Goal: Information Seeking & Learning: Learn about a topic

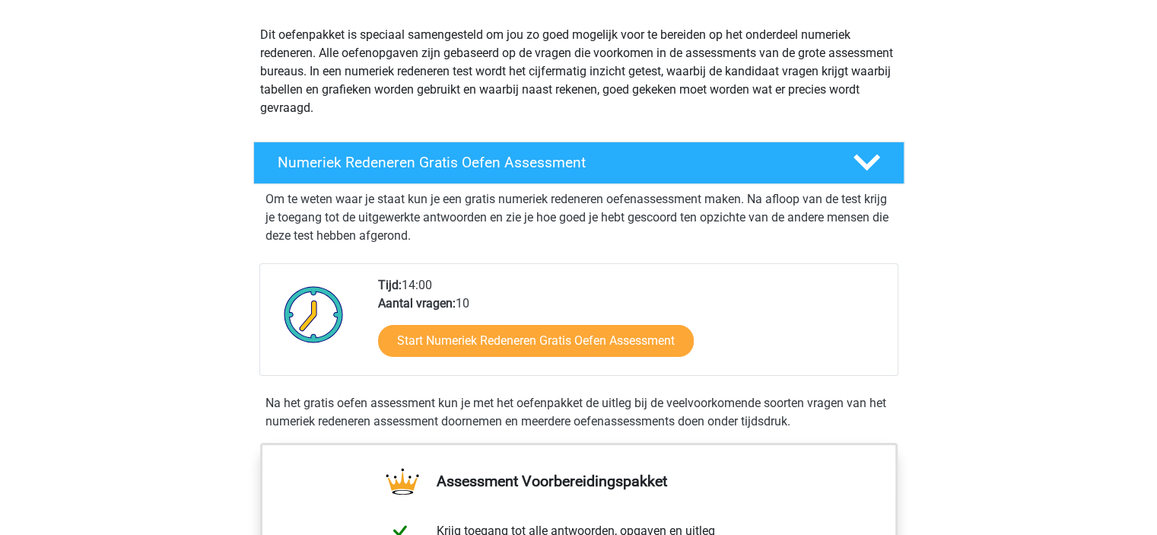
scroll to position [167, 0]
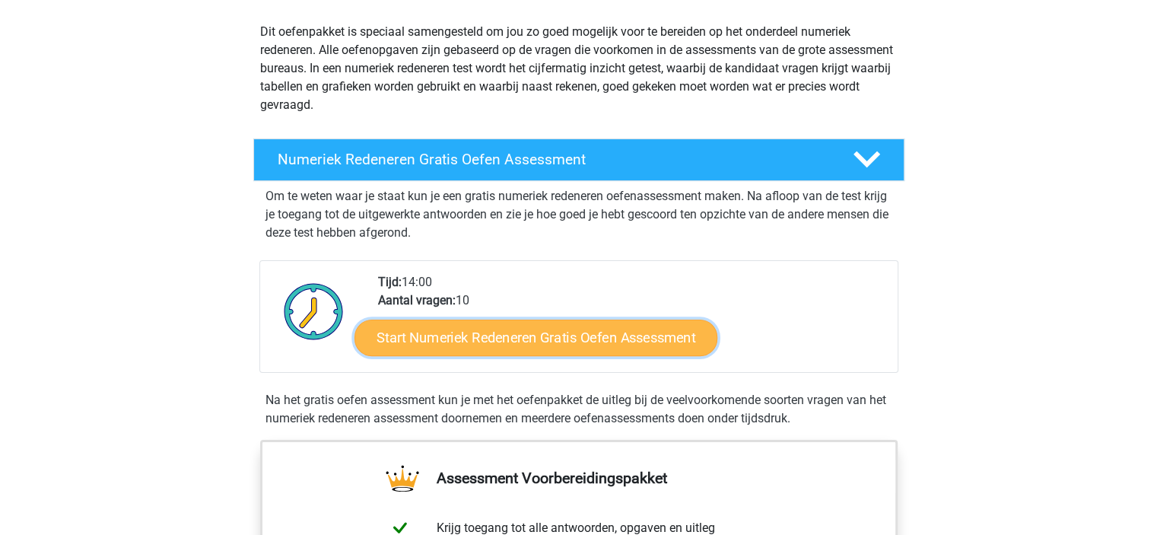
click at [515, 337] on link "Start Numeriek Redeneren Gratis Oefen Assessment" at bounding box center [535, 337] width 363 height 37
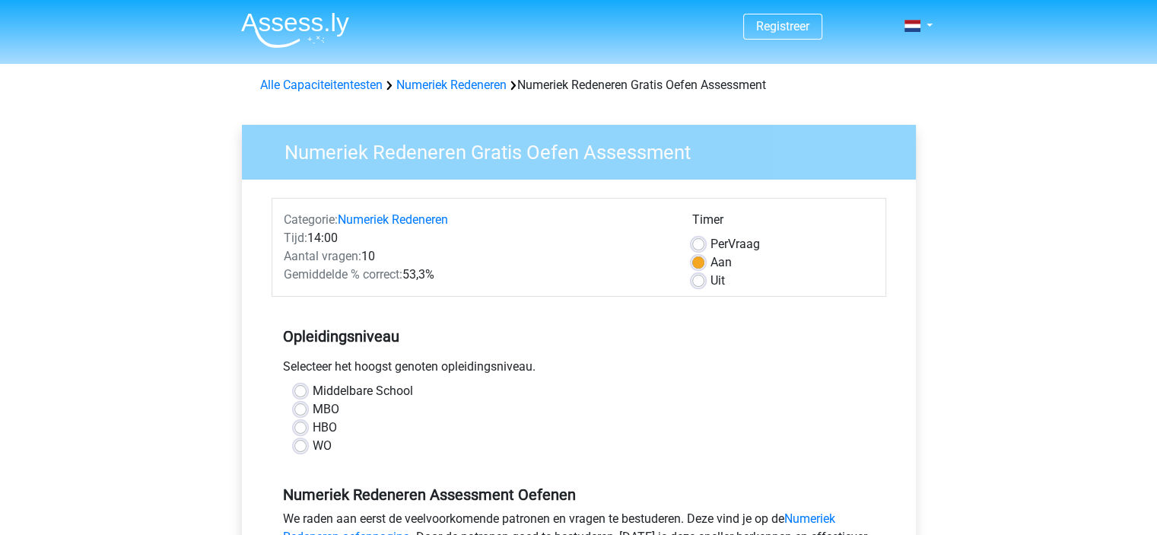
click at [313, 433] on label "HBO" at bounding box center [325, 427] width 24 height 18
click at [300, 433] on input "HBO" at bounding box center [300, 425] width 12 height 15
radio input "true"
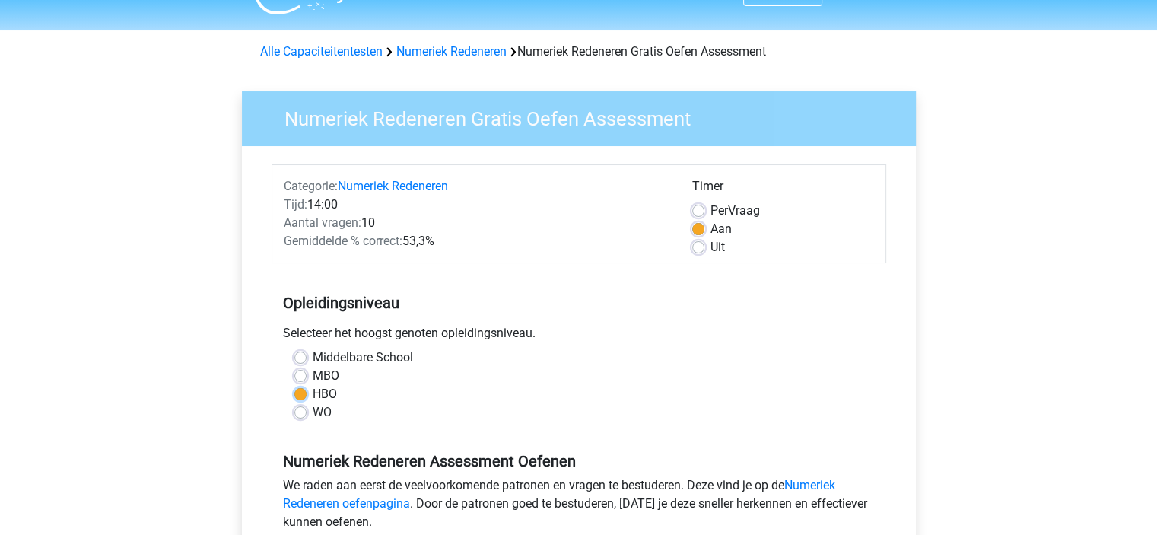
scroll to position [33, 0]
click at [710, 246] on label "Uit" at bounding box center [717, 248] width 14 height 18
click at [703, 246] on input "Uit" at bounding box center [698, 246] width 12 height 15
radio input "true"
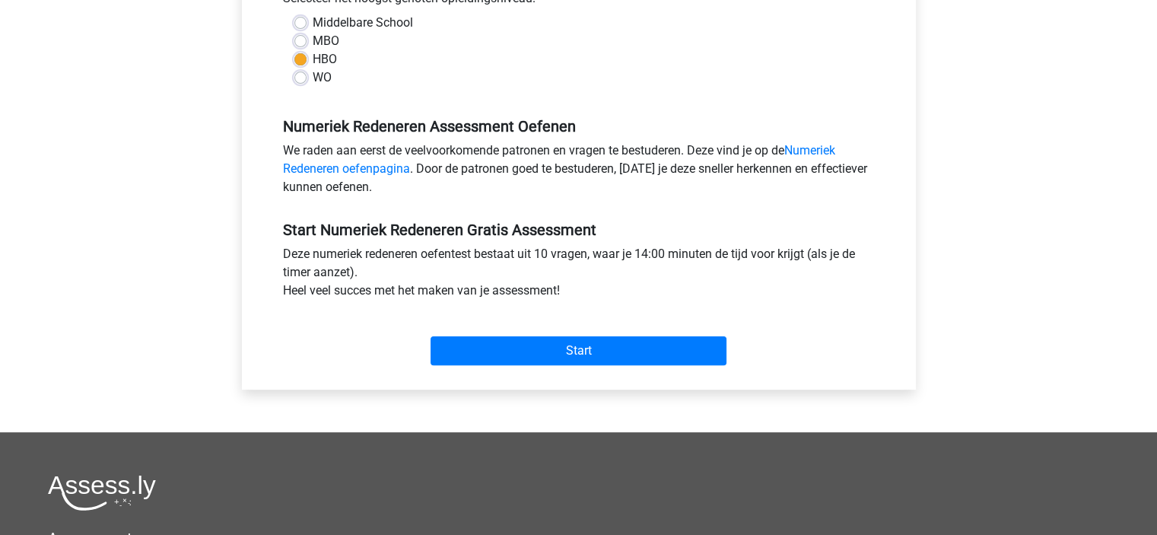
scroll to position [371, 0]
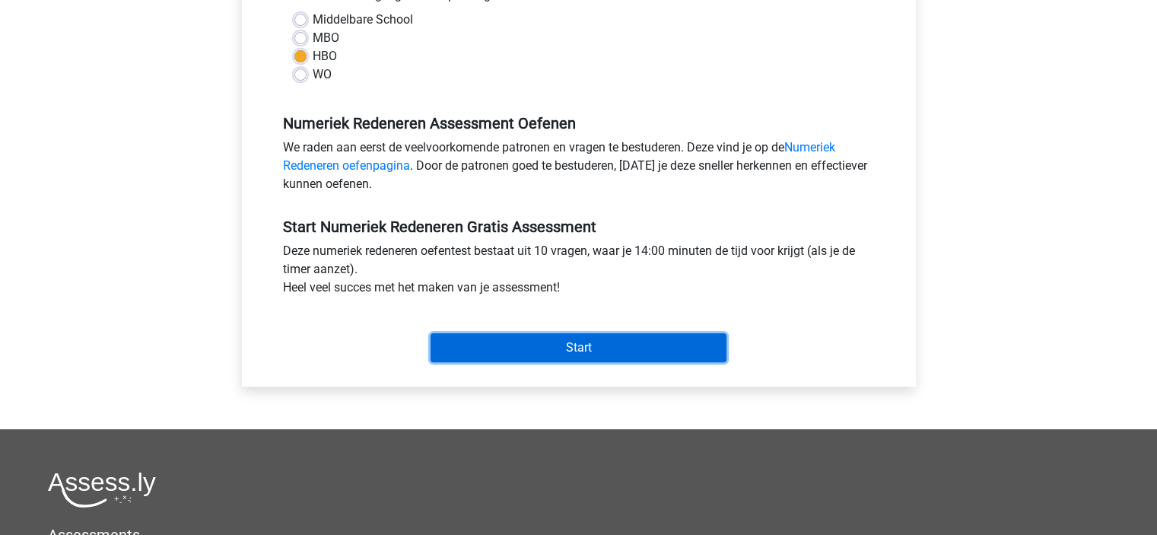
click at [510, 346] on input "Start" at bounding box center [578, 347] width 296 height 29
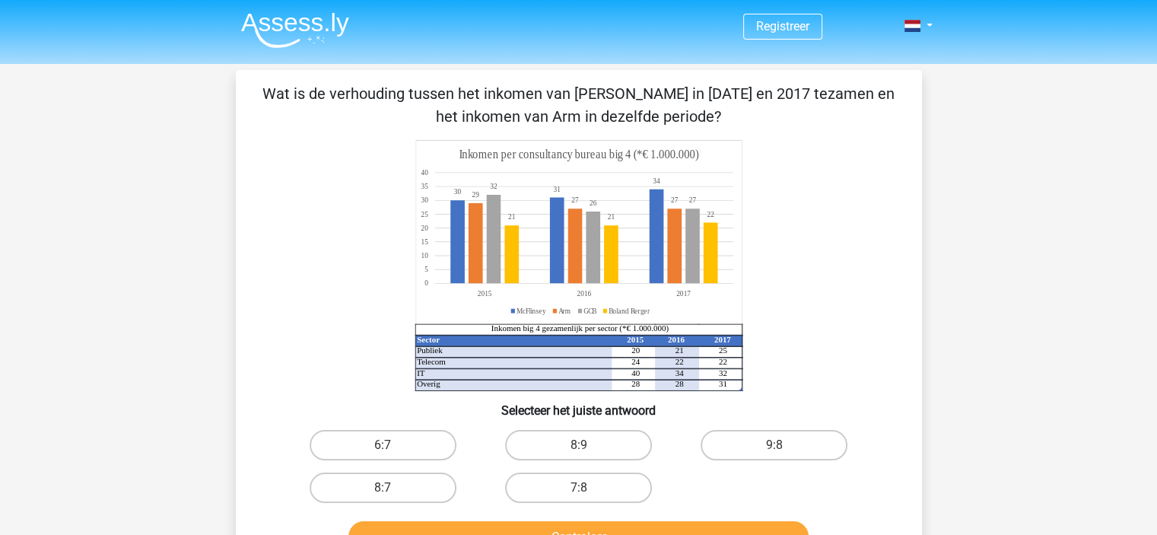
scroll to position [3, 0]
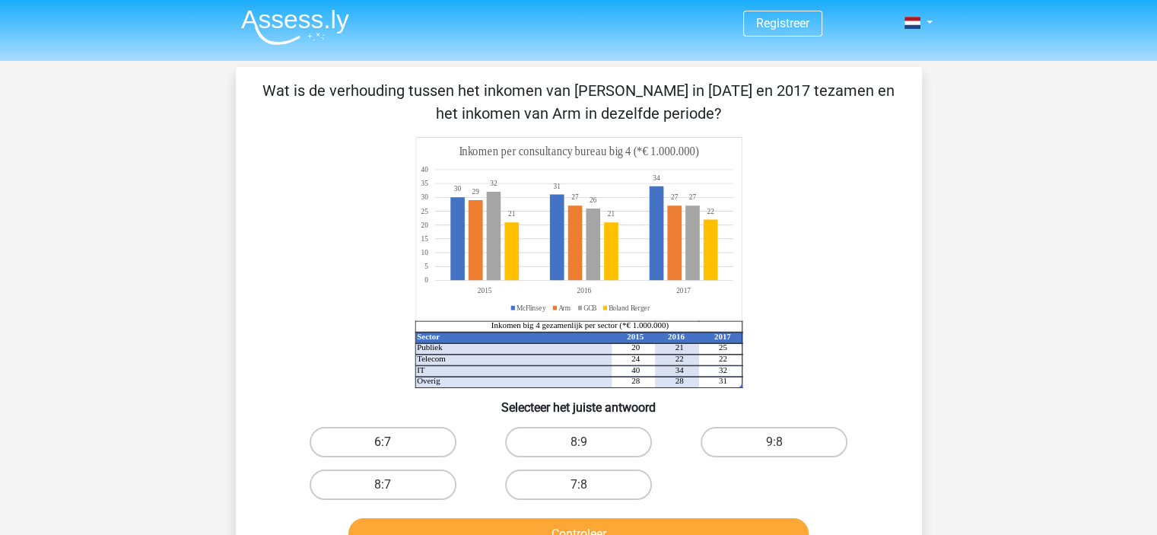
click at [402, 443] on label "6:7" at bounding box center [383, 442] width 147 height 30
click at [392, 443] on input "6:7" at bounding box center [388, 447] width 10 height 10
radio input "true"
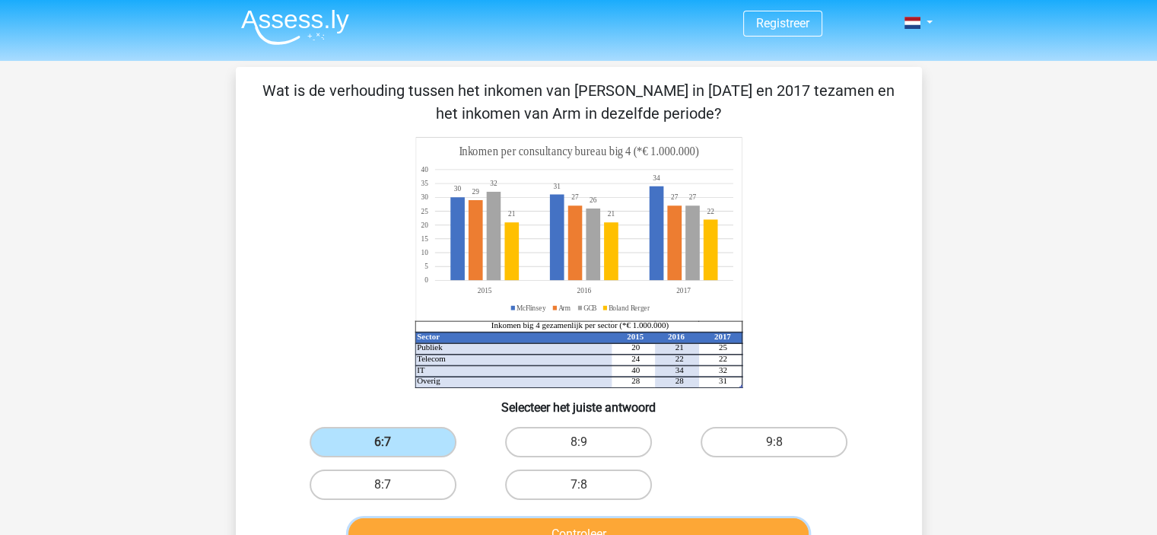
click at [511, 530] on button "Controleer" at bounding box center [578, 534] width 460 height 32
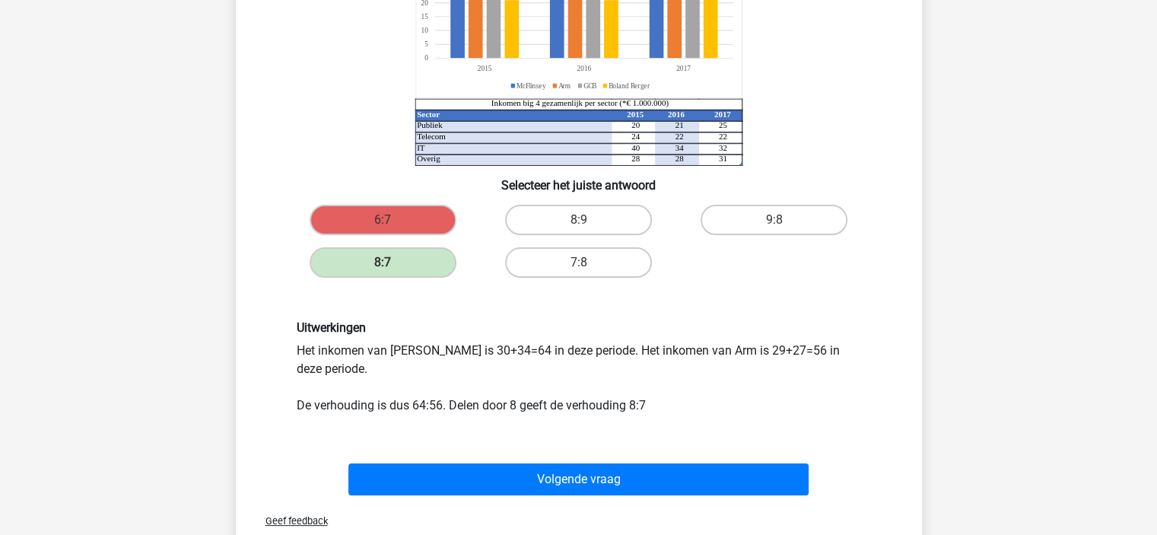
scroll to position [224, 0]
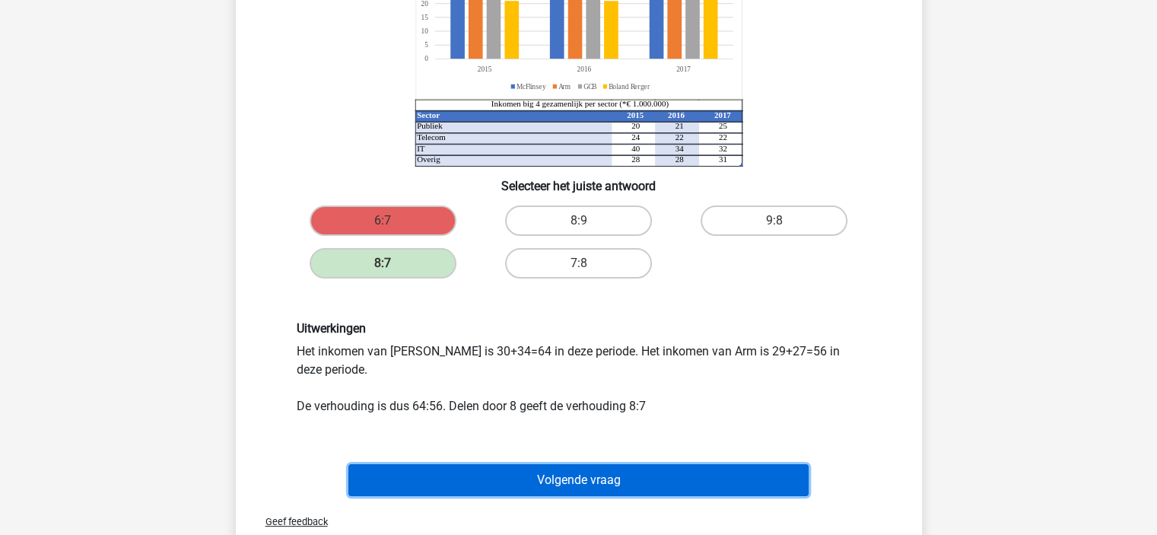
click at [508, 472] on button "Volgende vraag" at bounding box center [578, 480] width 460 height 32
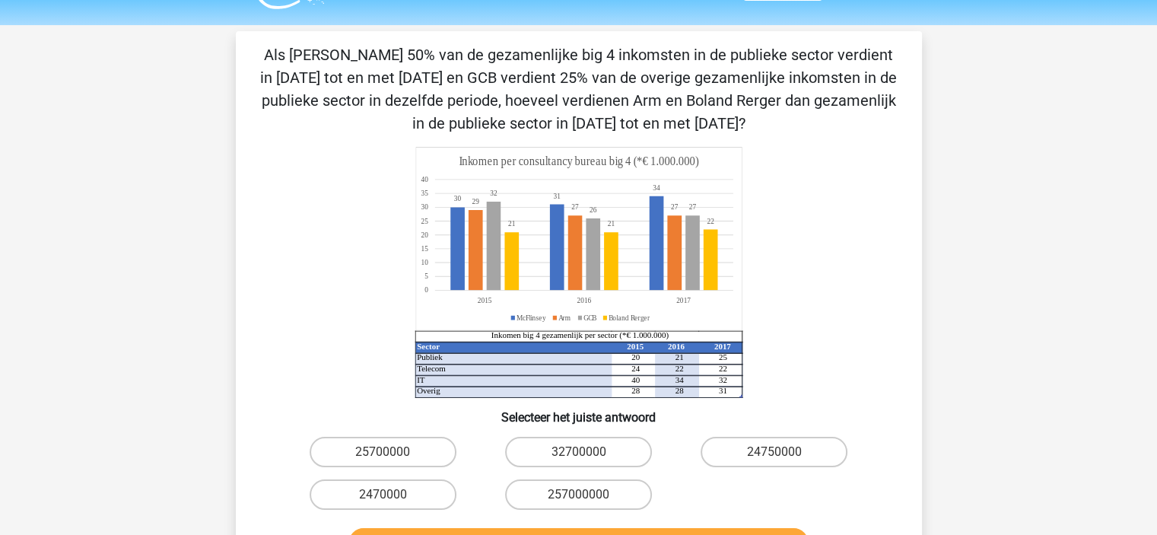
scroll to position [40, 0]
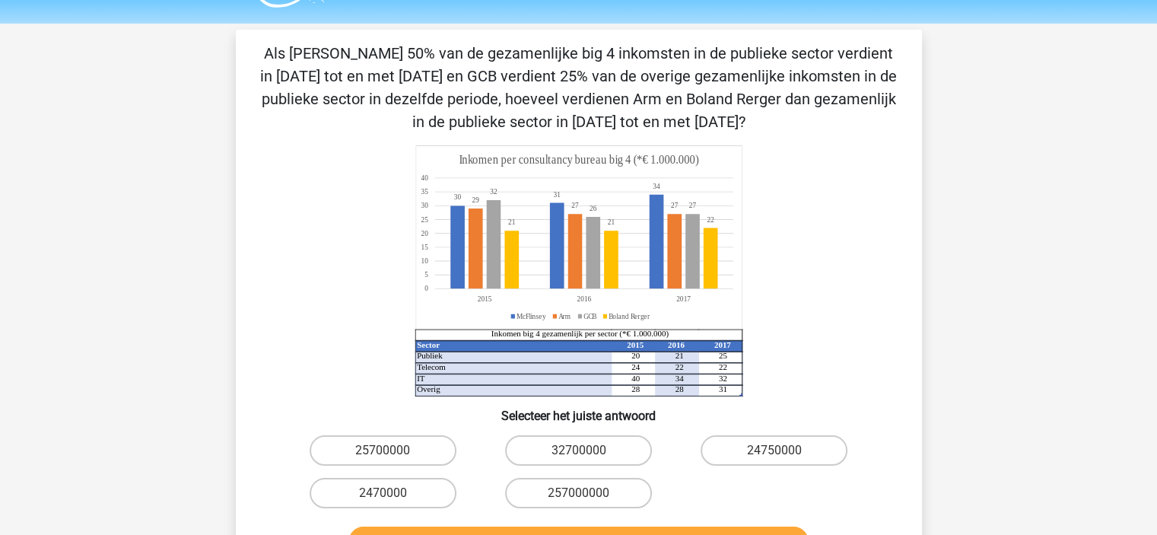
click at [389, 459] on input "25700000" at bounding box center [388, 455] width 10 height 10
radio input "true"
click at [491, 529] on button "Controleer" at bounding box center [578, 542] width 460 height 32
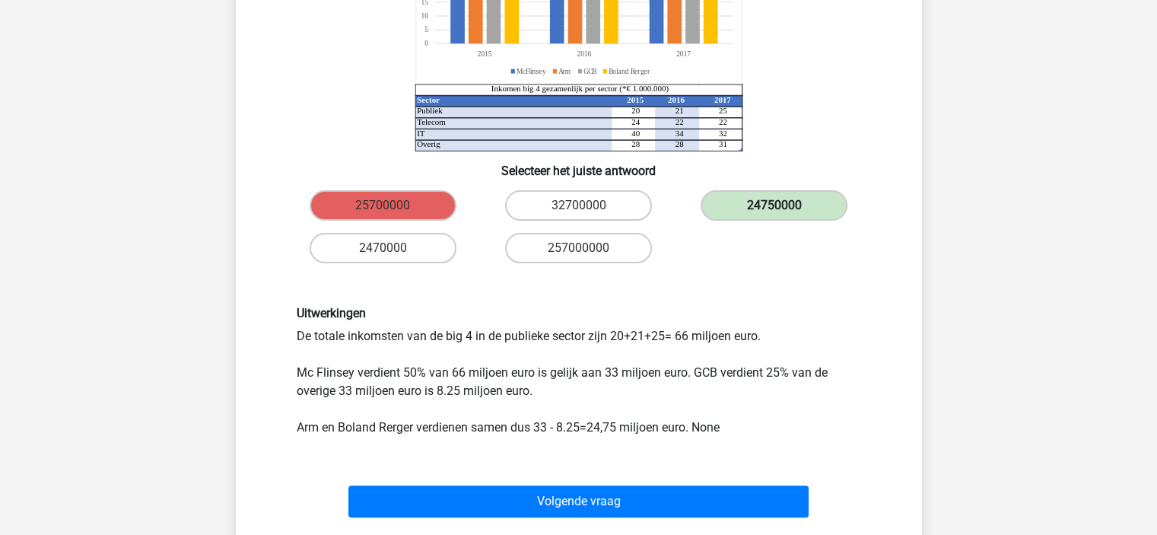
scroll to position [291, 0]
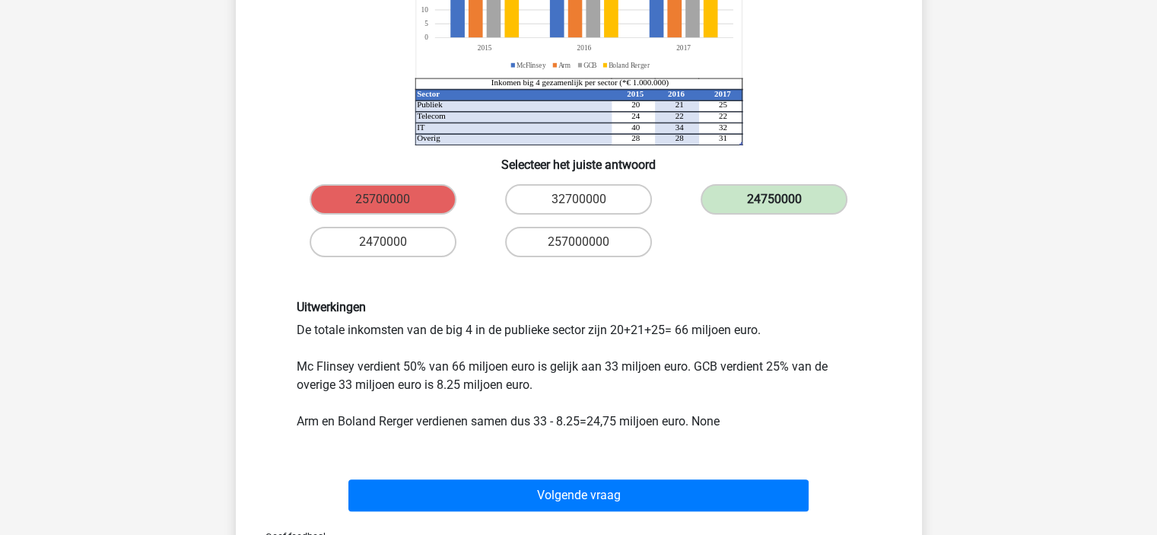
click at [723, 440] on div "Uitwerkingen De totale inkomsten van de big 4 in de publieke sector zijn 20+21+…" at bounding box center [578, 364] width 637 height 203
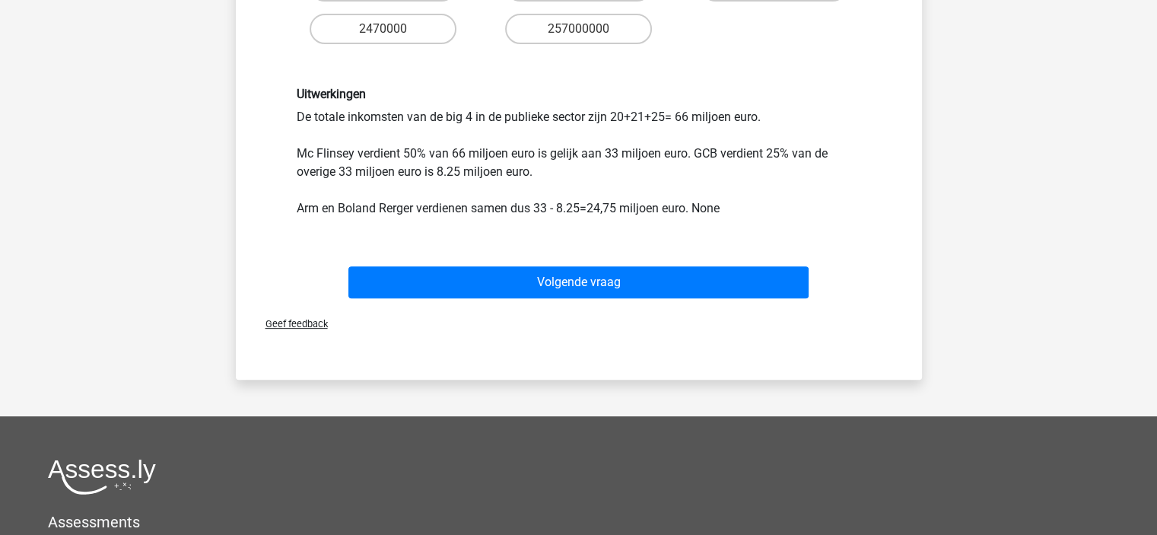
scroll to position [508, 0]
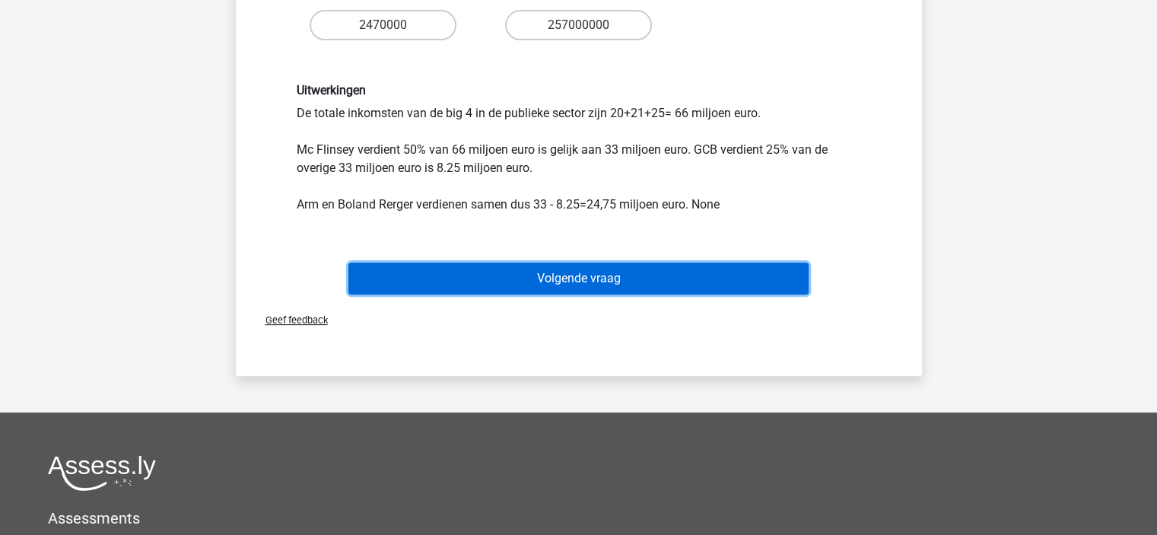
click at [557, 276] on button "Volgende vraag" at bounding box center [578, 278] width 460 height 32
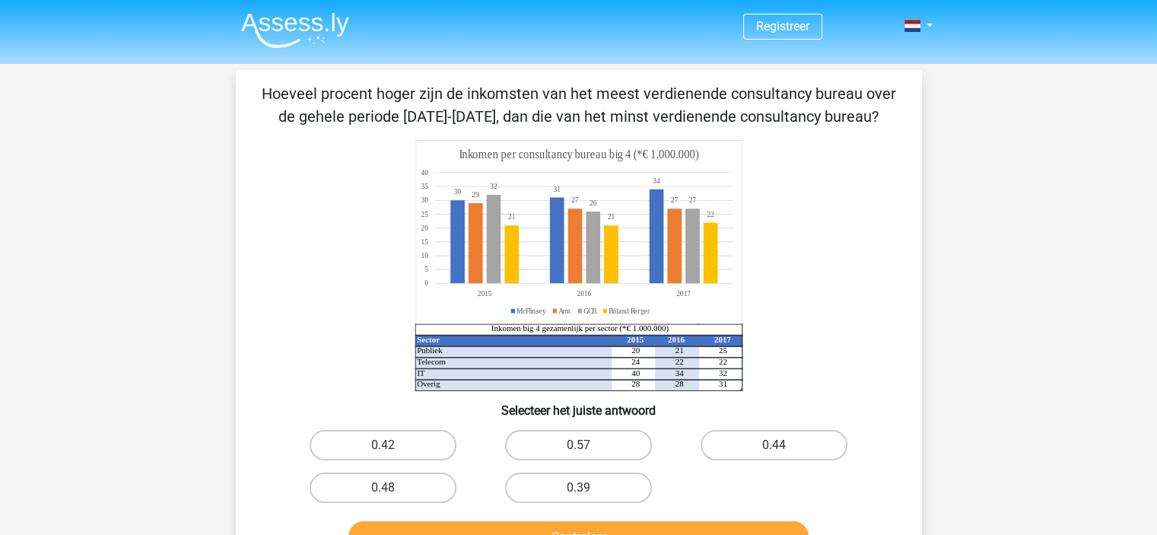
scroll to position [2, 0]
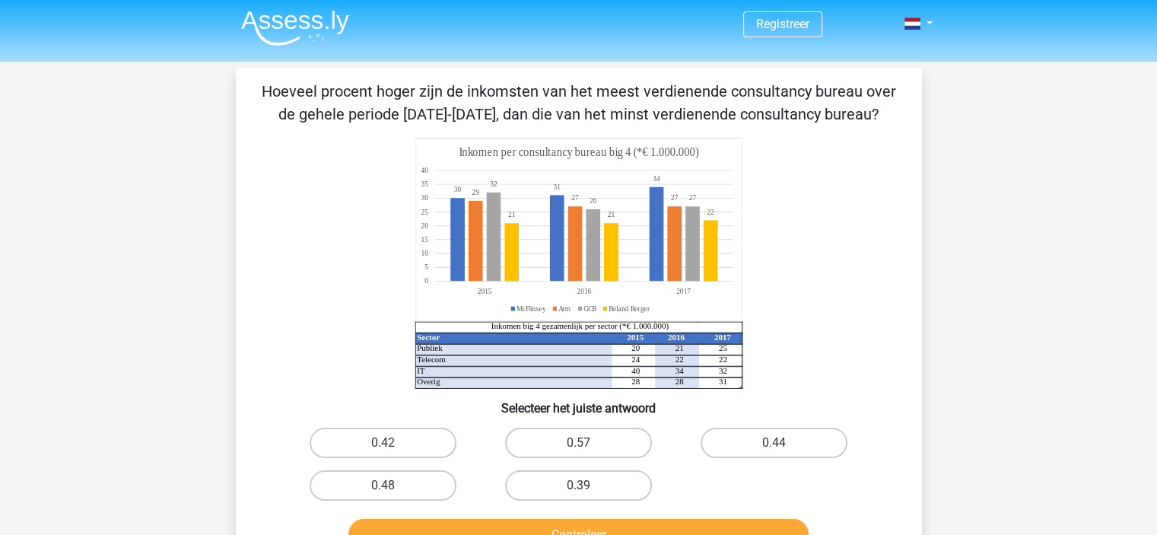
click at [431, 218] on icon at bounding box center [578, 229] width 326 height 183
click at [712, 227] on icon at bounding box center [610, 251] width 213 height 61
click at [636, 483] on label "0.39" at bounding box center [578, 485] width 147 height 30
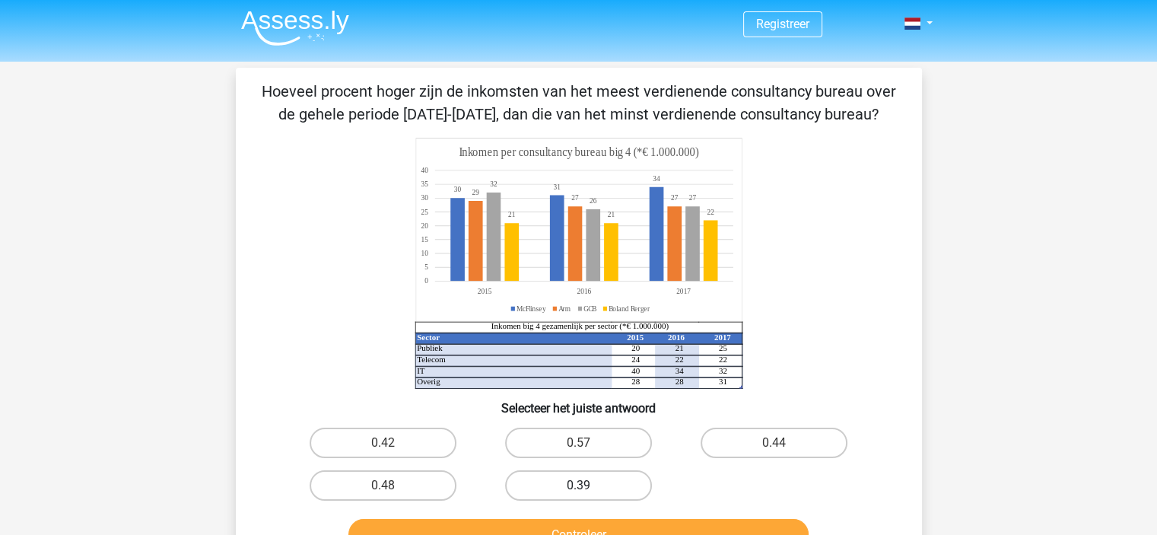
click at [588, 485] on input "0.39" at bounding box center [583, 490] width 10 height 10
radio input "true"
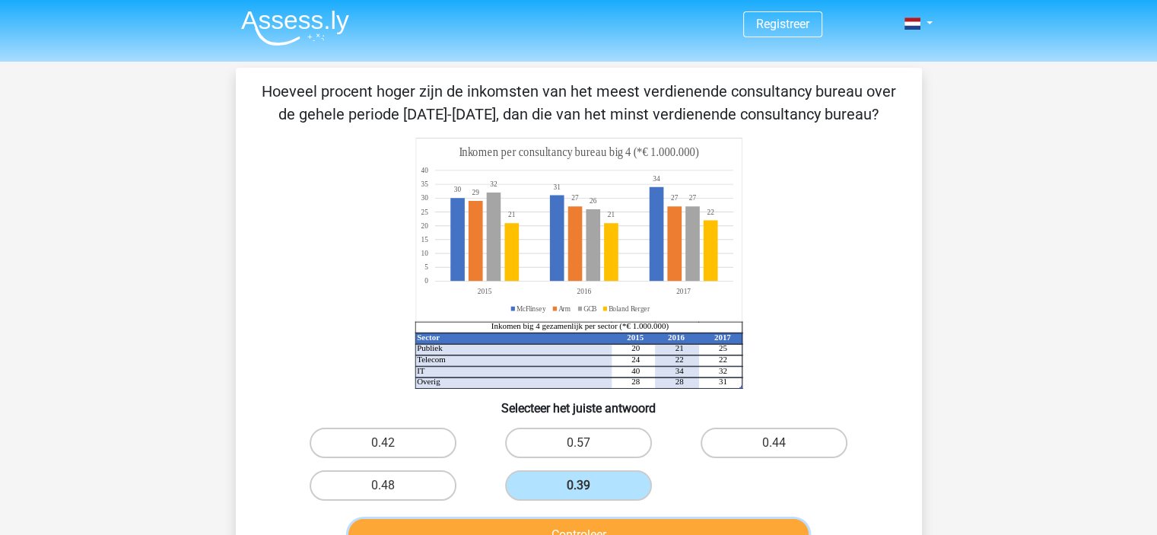
click at [615, 526] on button "Controleer" at bounding box center [578, 535] width 460 height 32
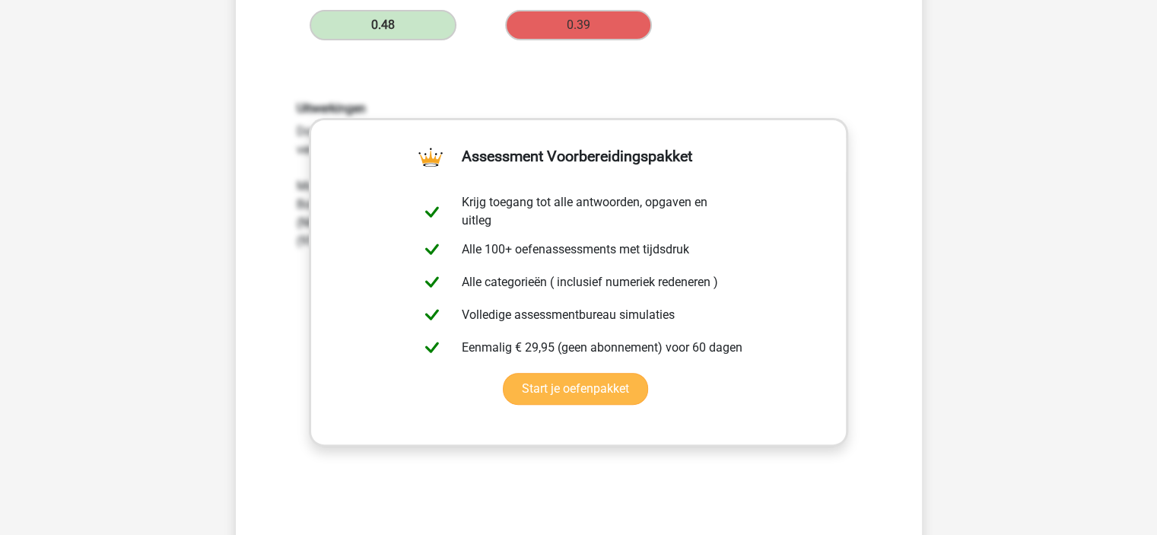
scroll to position [665, 0]
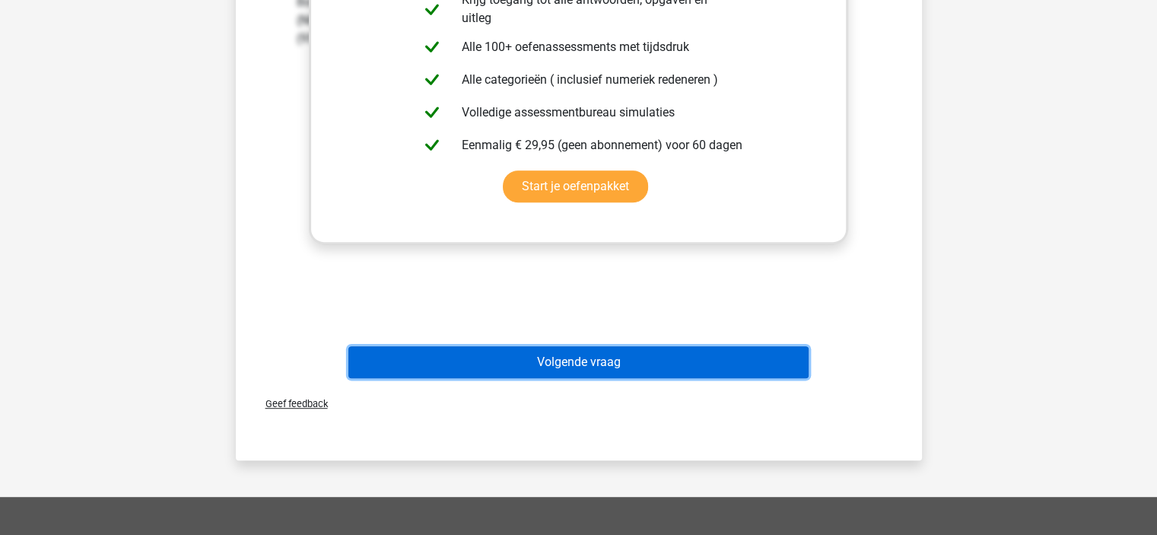
click at [499, 360] on button "Volgende vraag" at bounding box center [578, 362] width 460 height 32
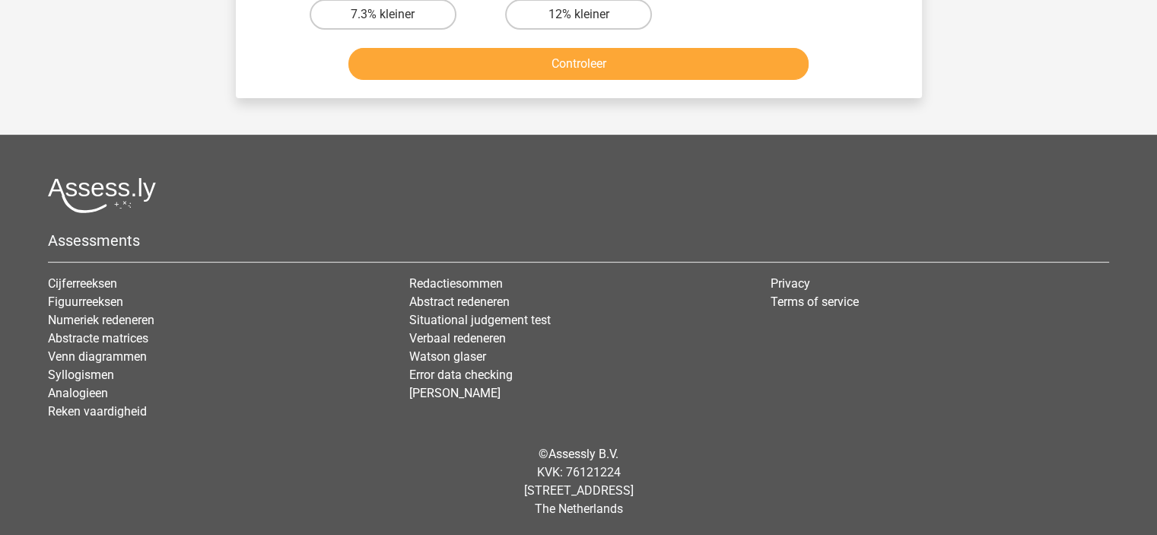
scroll to position [0, 0]
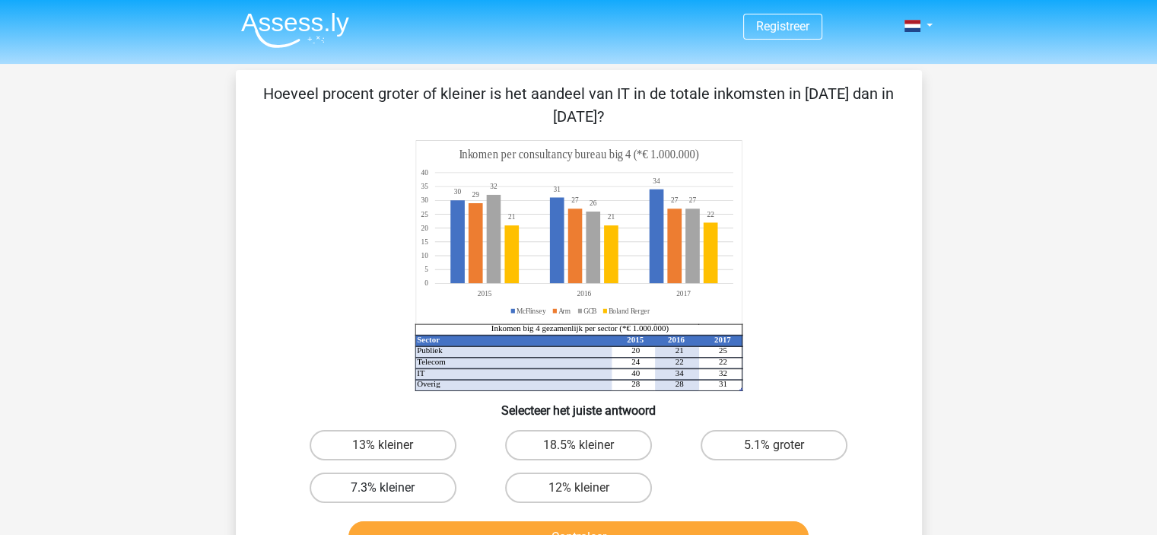
click at [367, 488] on label "7.3% kleiner" at bounding box center [383, 487] width 147 height 30
click at [383, 488] on input "7.3% kleiner" at bounding box center [388, 493] width 10 height 10
radio input "true"
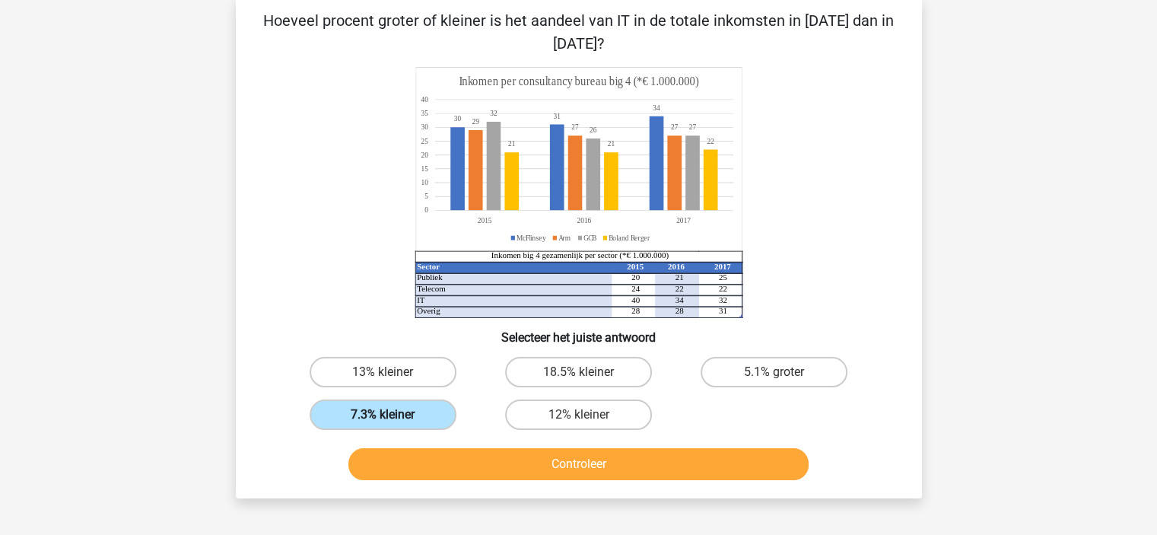
scroll to position [73, 0]
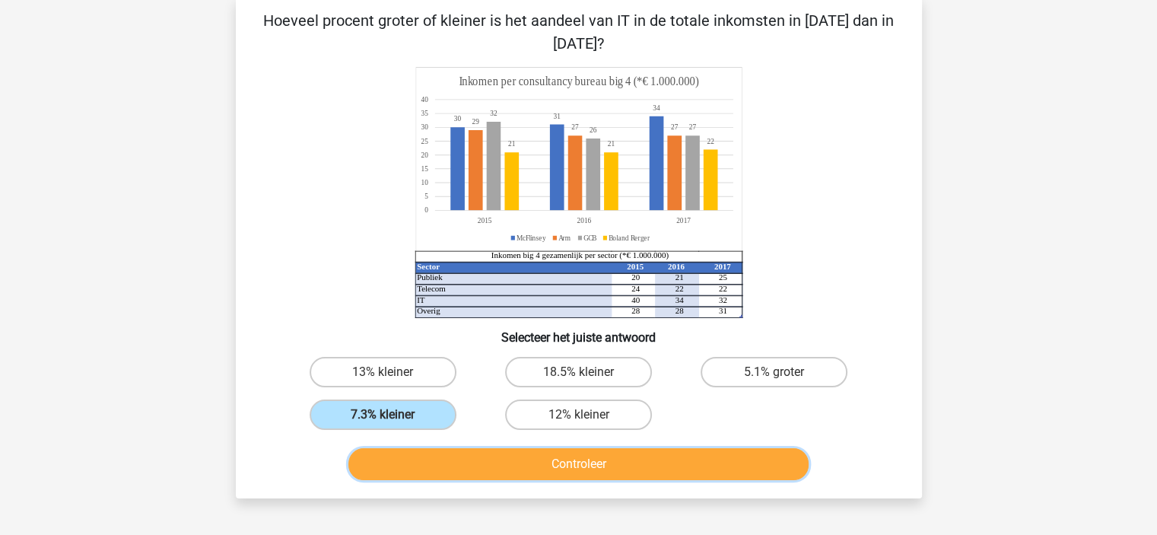
click at [383, 470] on button "Controleer" at bounding box center [578, 464] width 460 height 32
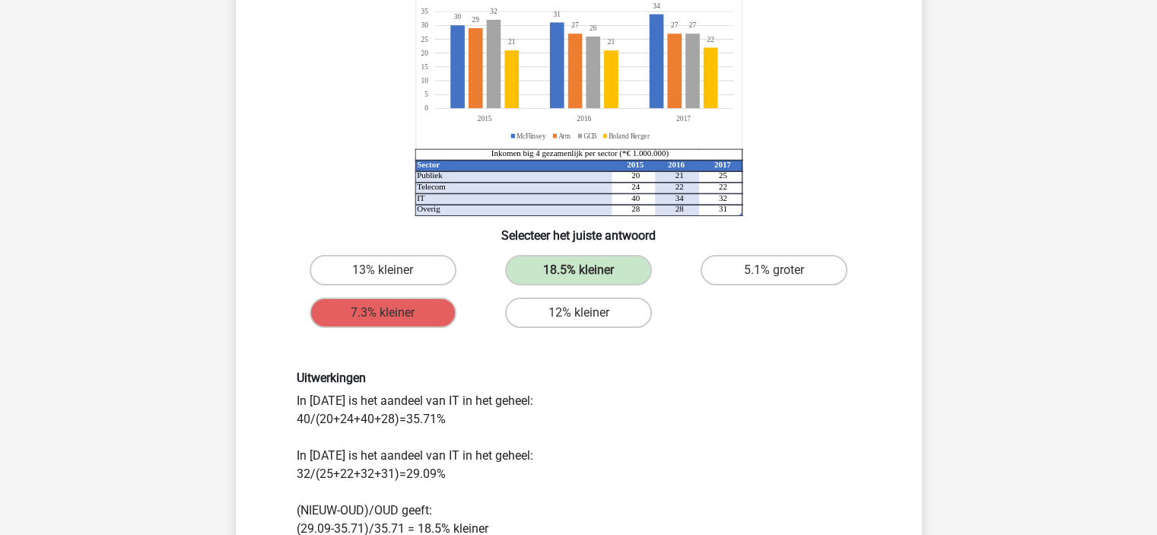
scroll to position [178, 0]
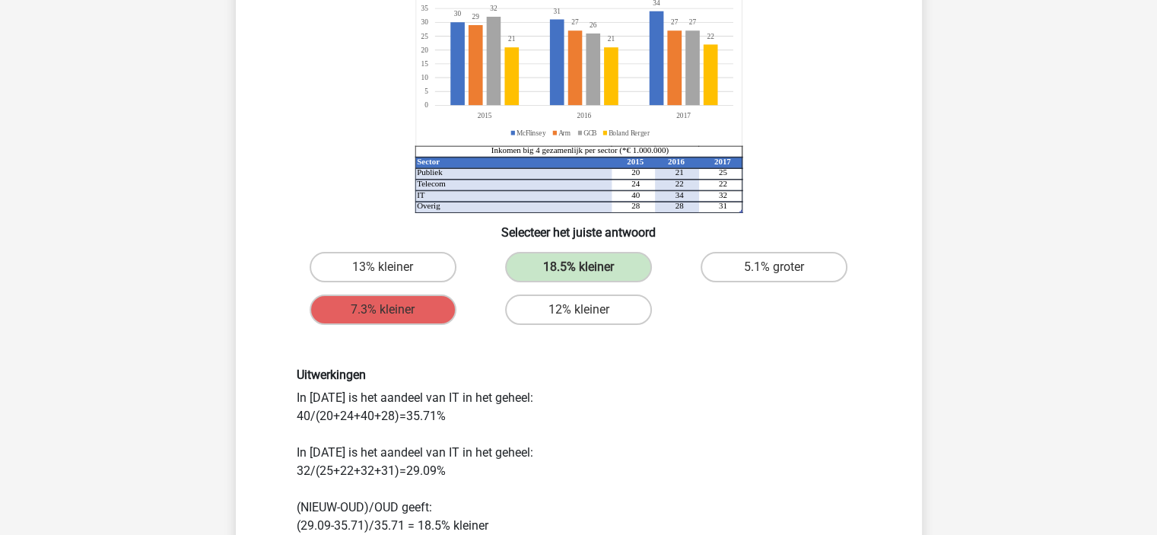
click at [393, 459] on div "Uitwerkingen In [DATE] is het aandeel van IT in het geheel: 40/(20+24+40+28)=35…" at bounding box center [578, 450] width 587 height 167
drag, startPoint x: 387, startPoint y: 465, endPoint x: 319, endPoint y: 459, distance: 67.9
click at [319, 459] on div "Uitwerkingen In [DATE] is het aandeel van IT in het geheel: 40/(20+24+40+28)=35…" at bounding box center [578, 450] width 587 height 167
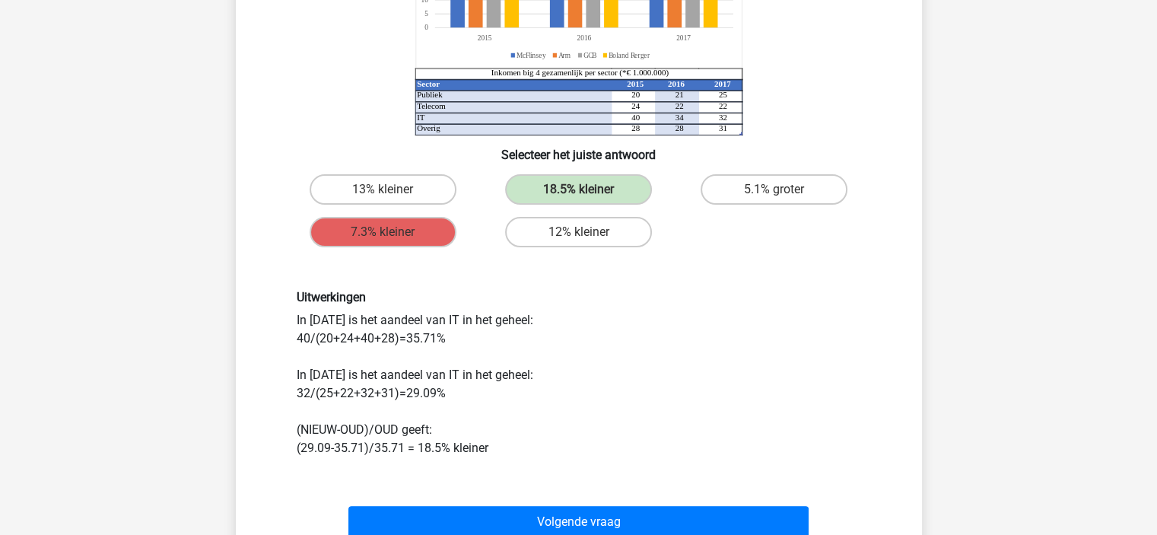
scroll to position [257, 0]
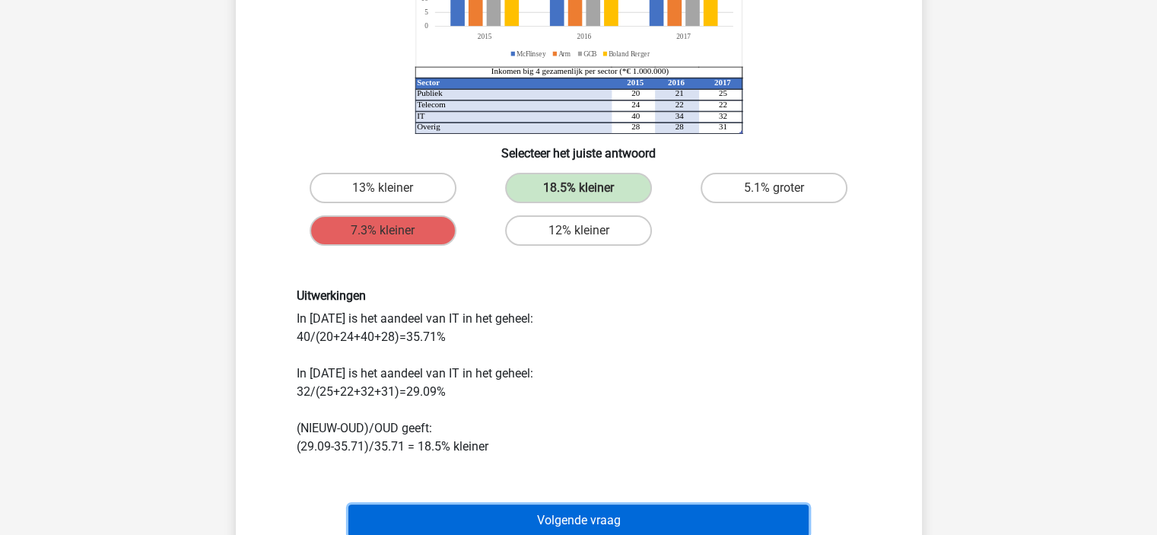
click at [456, 509] on button "Volgende vraag" at bounding box center [578, 520] width 460 height 32
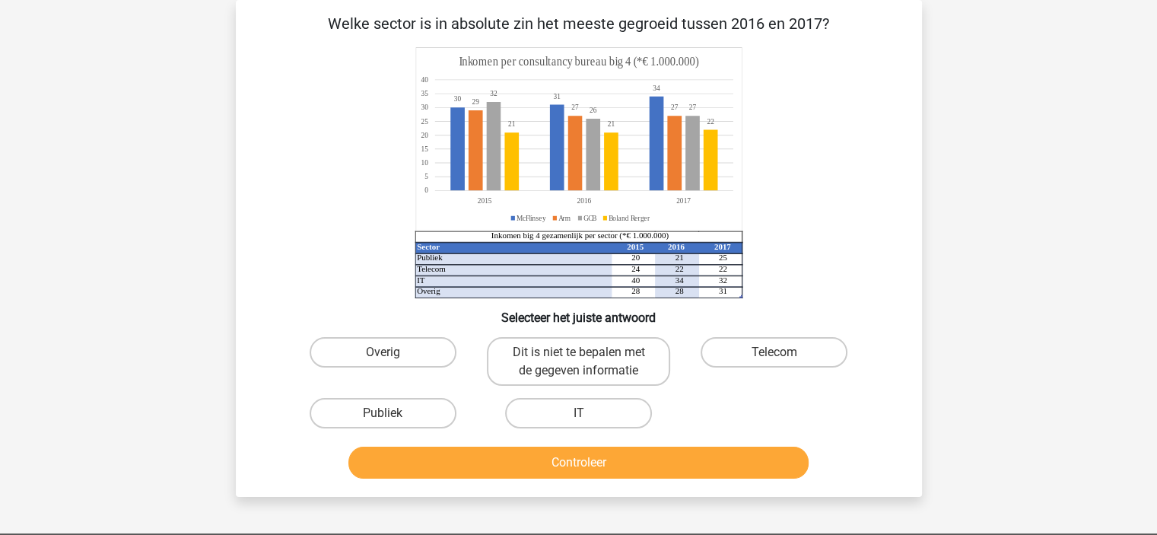
scroll to position [0, 0]
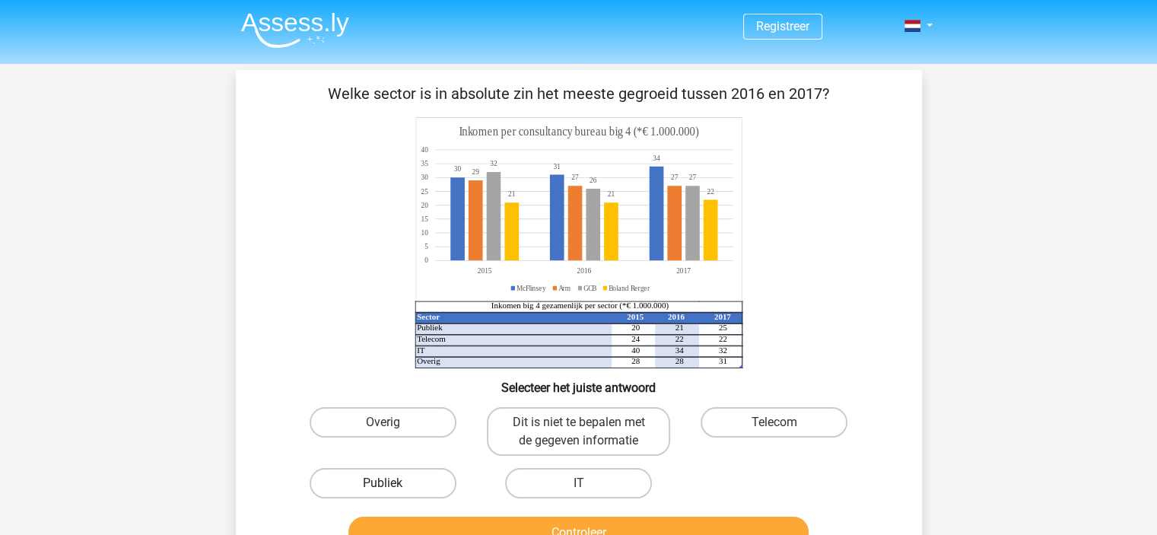
click at [369, 481] on label "Publiek" at bounding box center [383, 483] width 147 height 30
click at [383, 483] on input "Publiek" at bounding box center [388, 488] width 10 height 10
radio input "true"
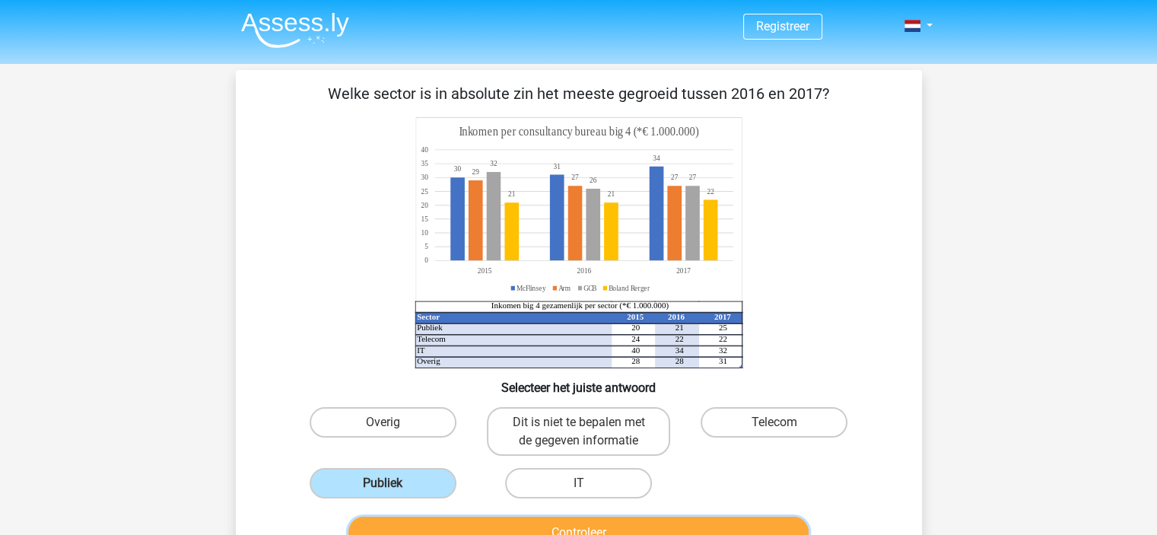
click at [440, 522] on button "Controleer" at bounding box center [578, 532] width 460 height 32
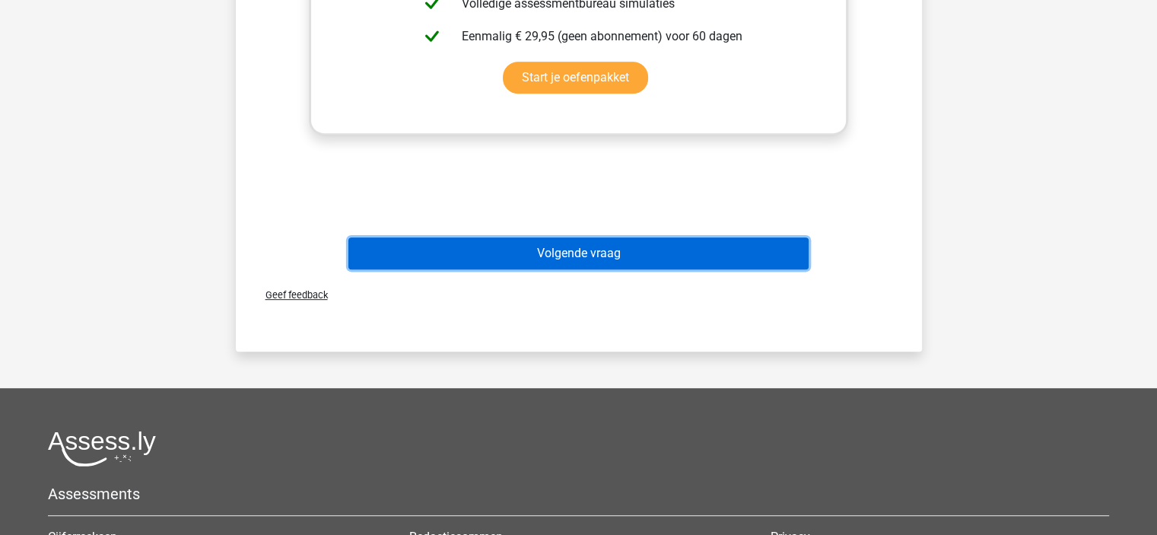
click at [599, 249] on button "Volgende vraag" at bounding box center [578, 253] width 460 height 32
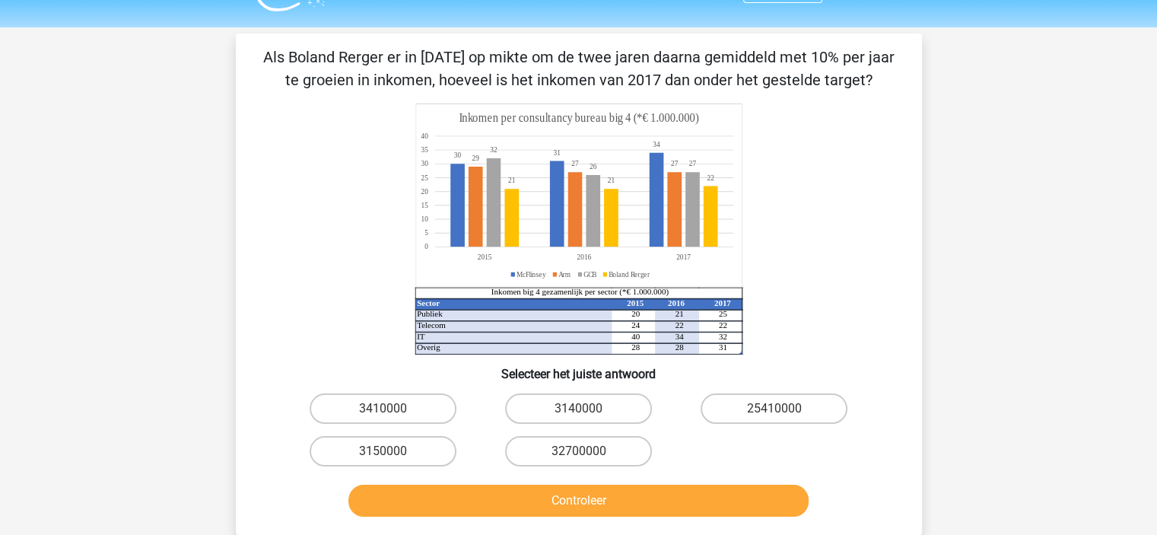
scroll to position [45, 0]
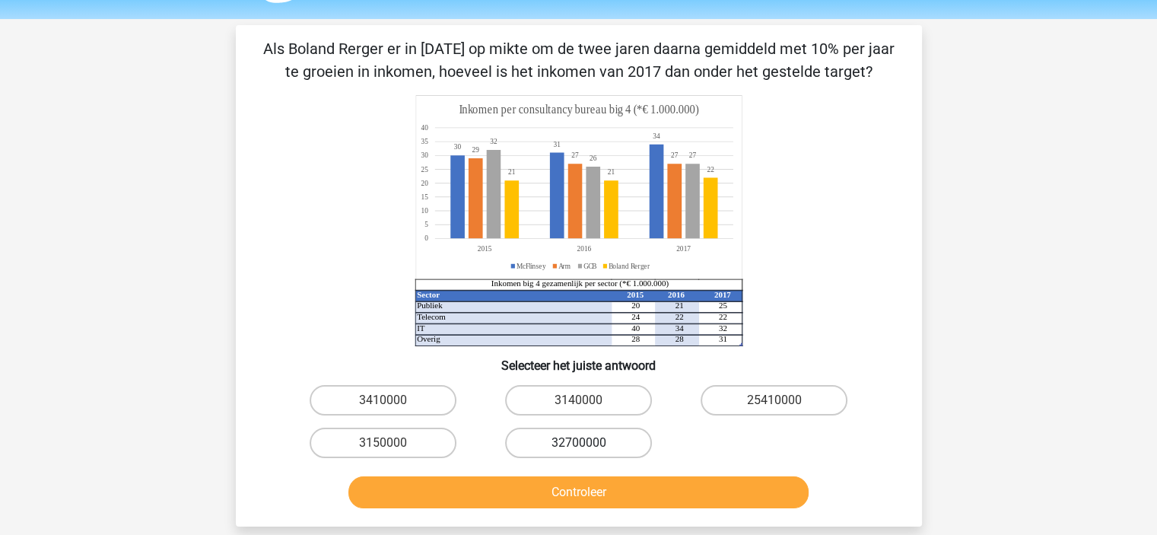
click at [555, 427] on label "32700000" at bounding box center [578, 442] width 147 height 30
click at [578, 443] on input "32700000" at bounding box center [583, 448] width 10 height 10
radio input "true"
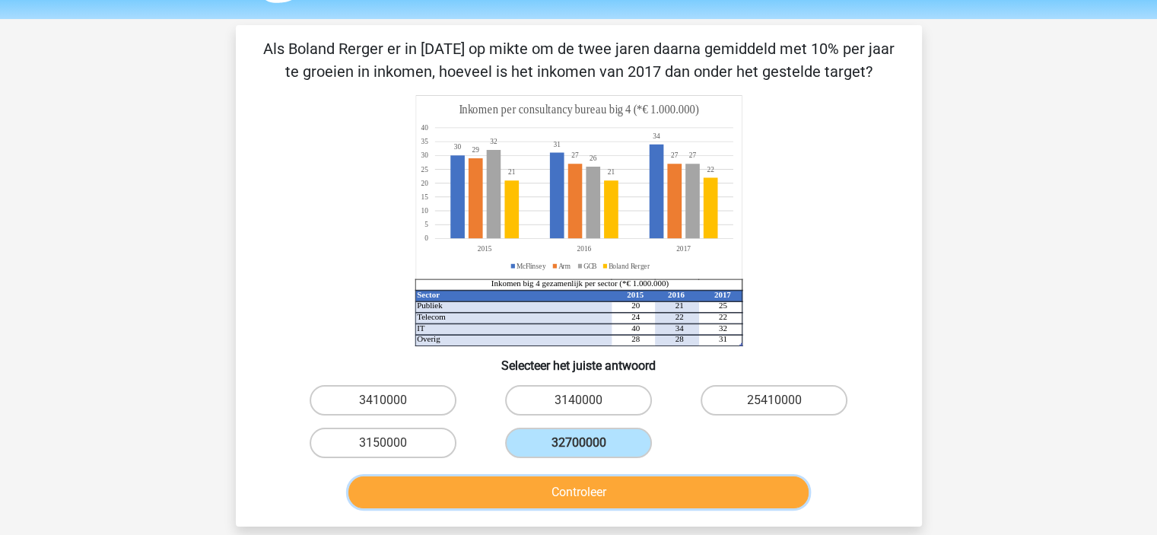
click at [558, 478] on button "Controleer" at bounding box center [578, 492] width 460 height 32
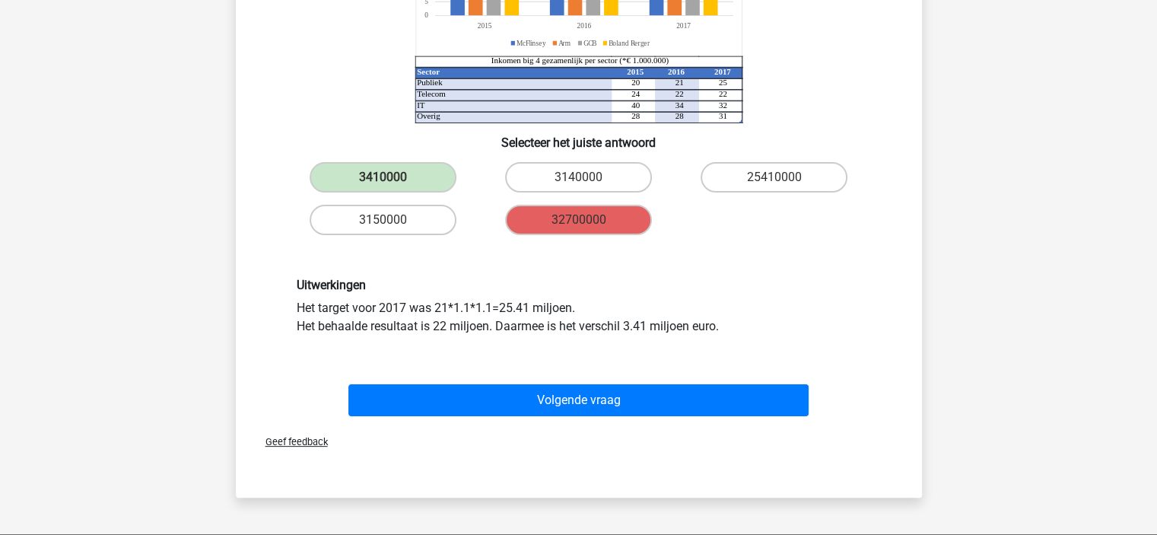
scroll to position [267, 0]
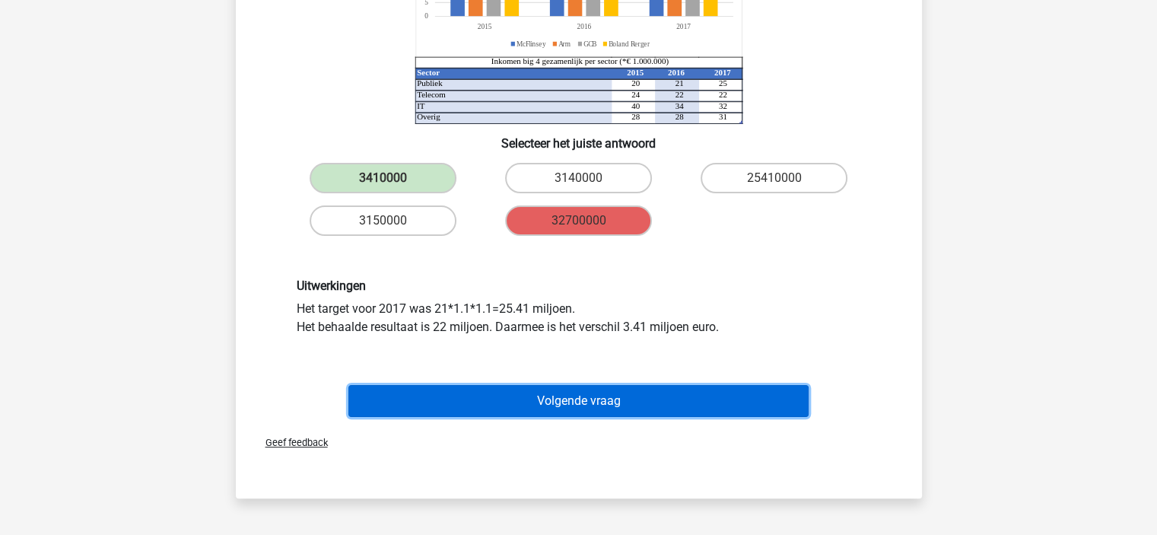
click at [597, 399] on button "Volgende vraag" at bounding box center [578, 401] width 460 height 32
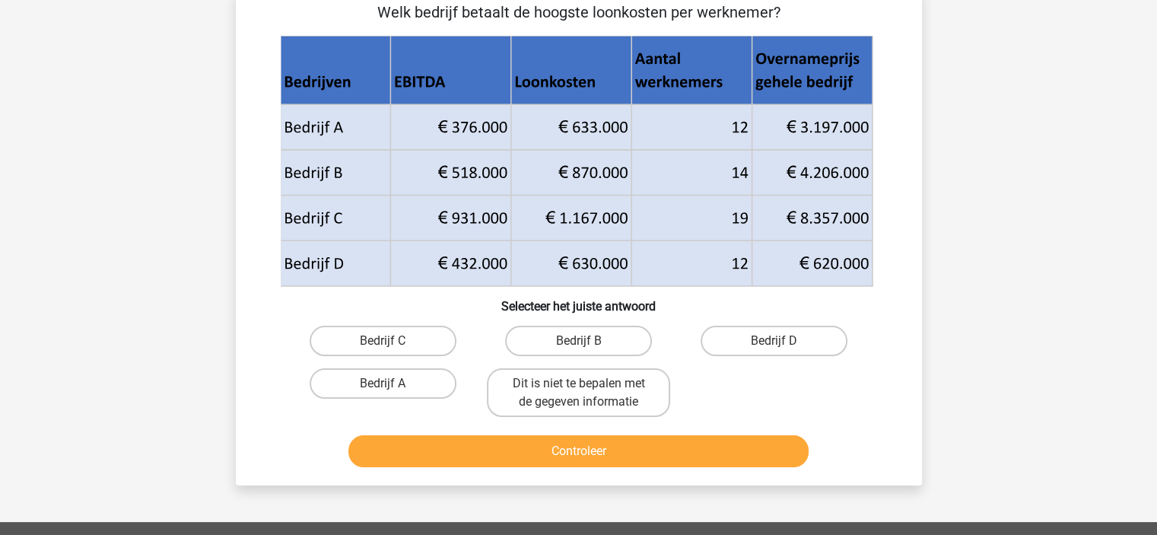
scroll to position [81, 0]
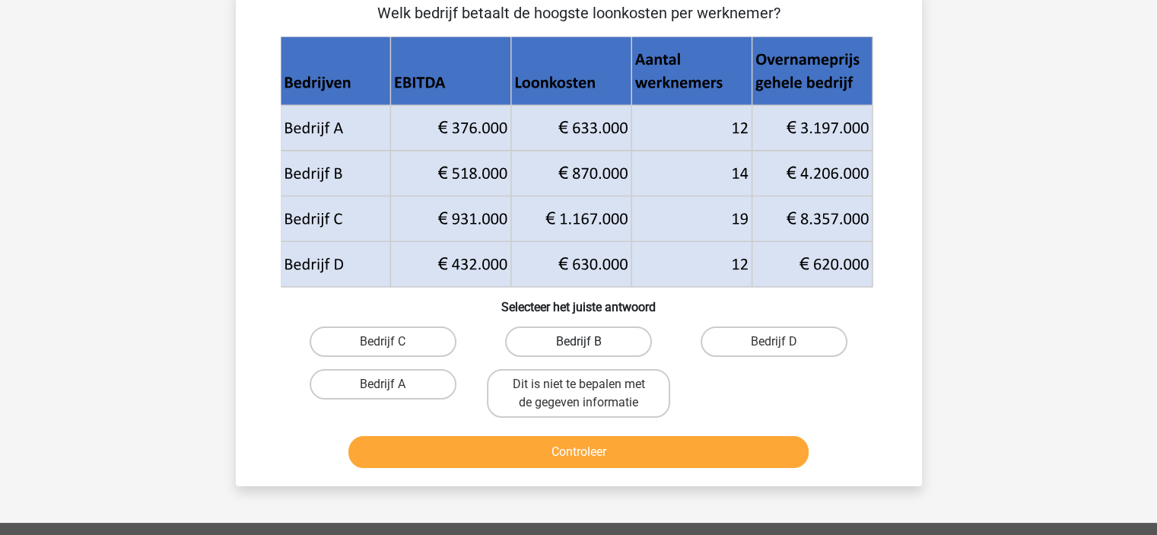
click at [581, 335] on label "Bedrijf B" at bounding box center [578, 341] width 147 height 30
click at [581, 341] on input "Bedrijf B" at bounding box center [583, 346] width 10 height 10
radio input "true"
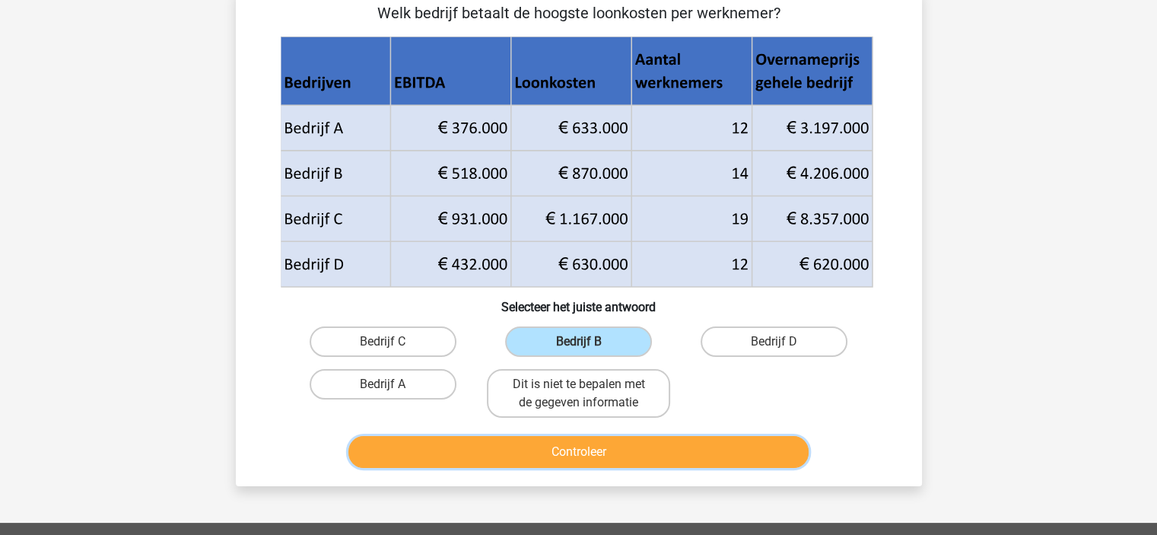
click at [543, 460] on button "Controleer" at bounding box center [578, 452] width 460 height 32
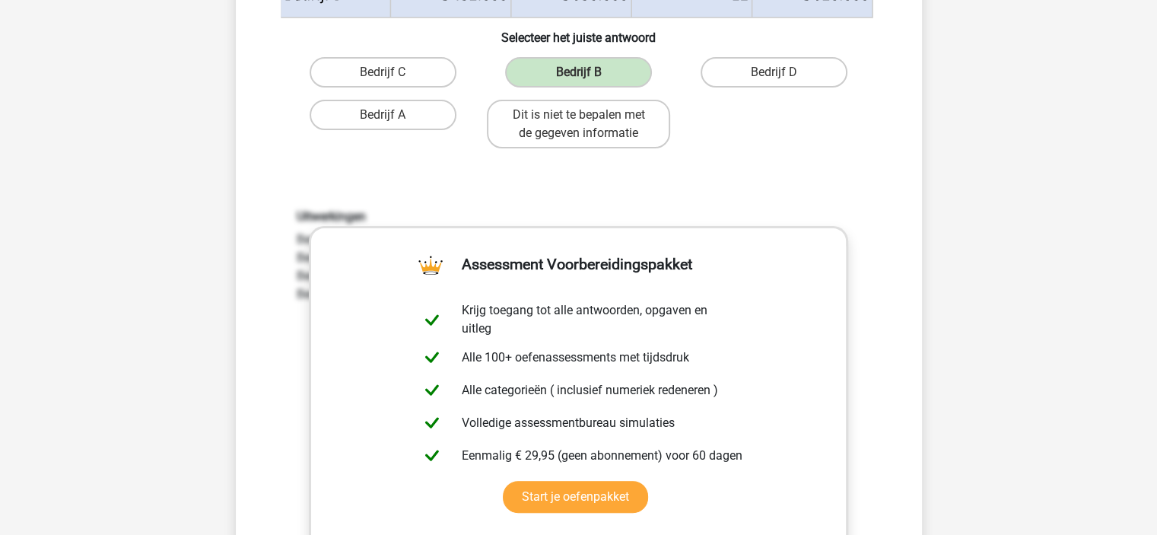
scroll to position [584, 0]
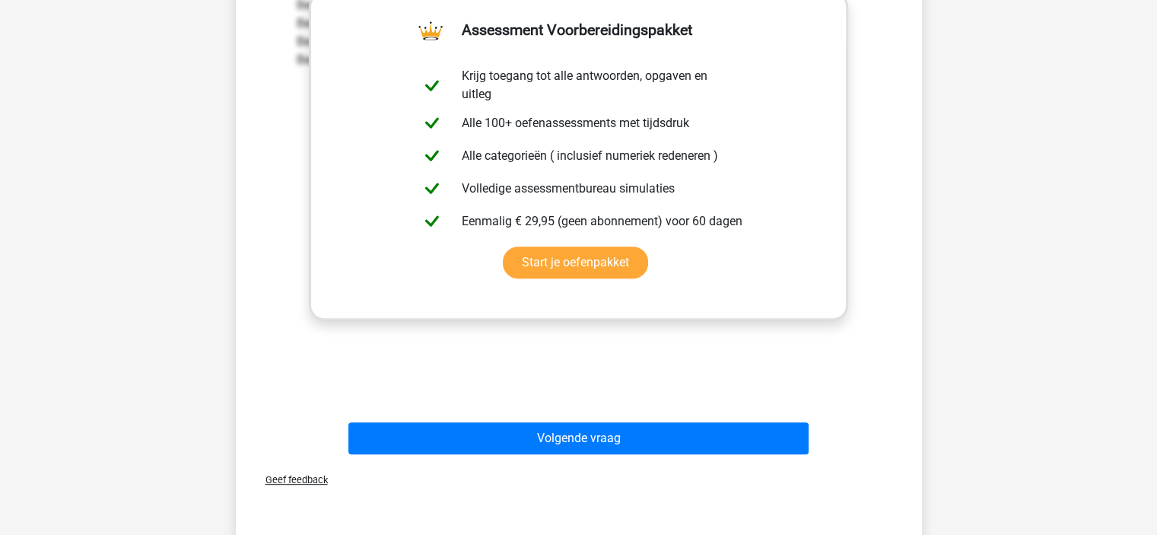
click at [530, 416] on div "Volgende vraag" at bounding box center [578, 435] width 637 height 50
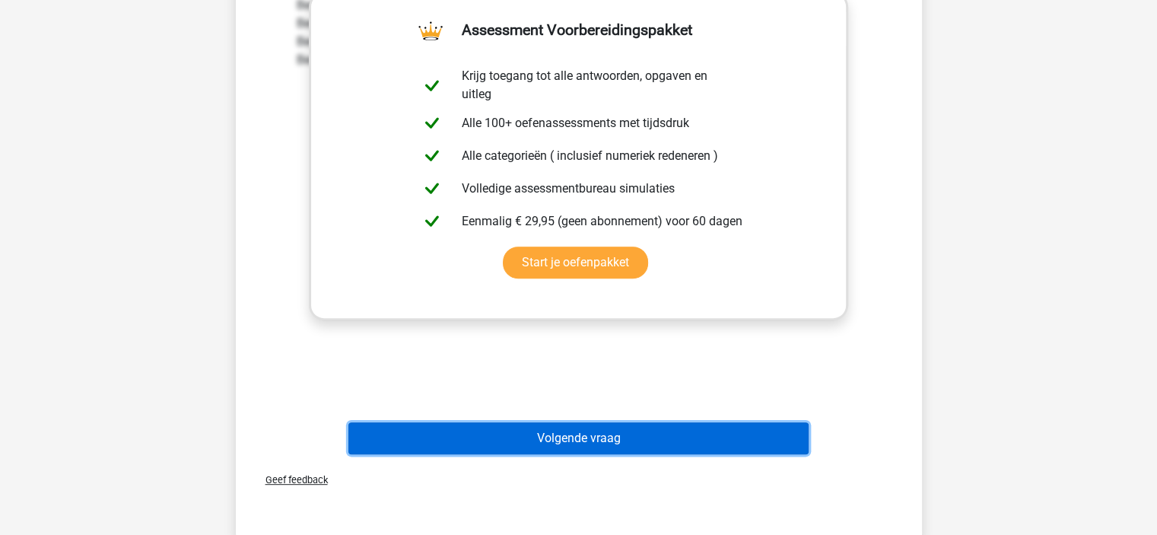
click at [532, 429] on button "Volgende vraag" at bounding box center [578, 438] width 460 height 32
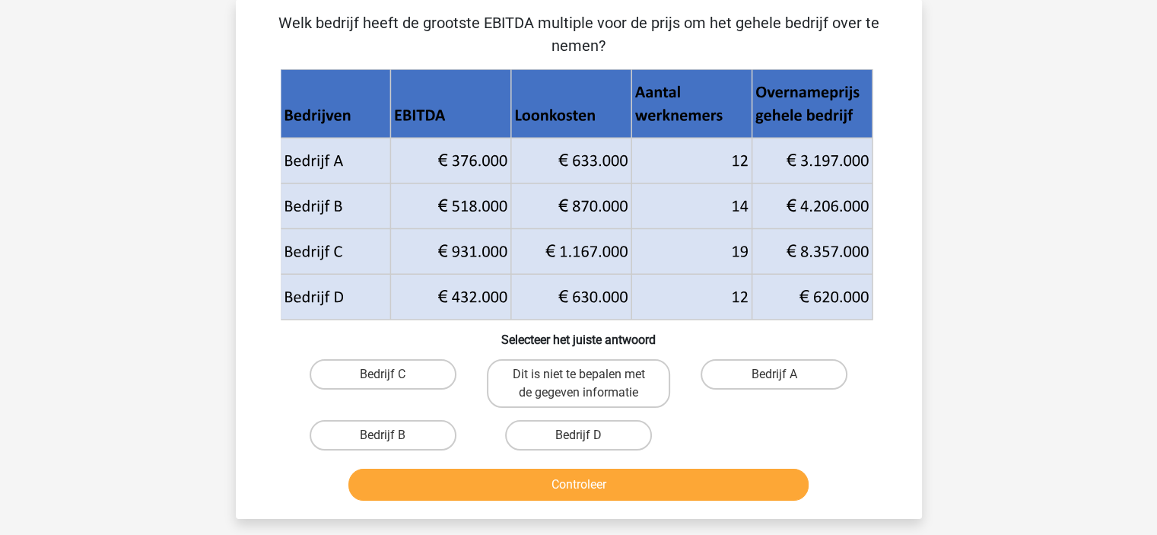
scroll to position [70, 0]
